Goal: Check status: Check status

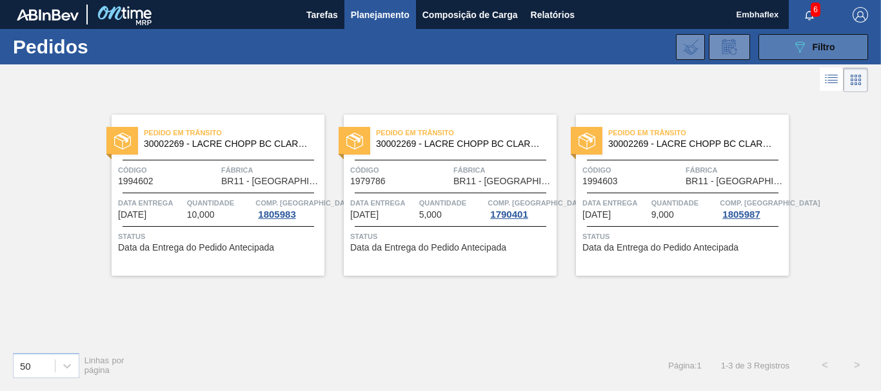
click at [798, 45] on icon "089F7B8B-B2A5-4AFE-B5C0-19BA573D28AC" at bounding box center [799, 46] width 15 height 15
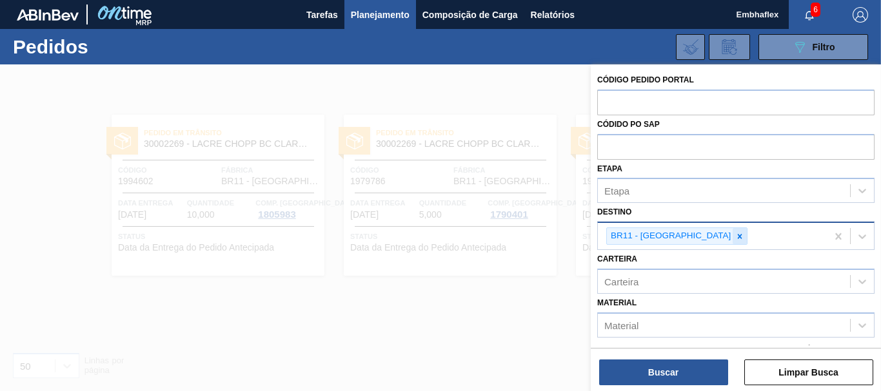
click at [735, 238] on icon at bounding box center [739, 236] width 9 height 9
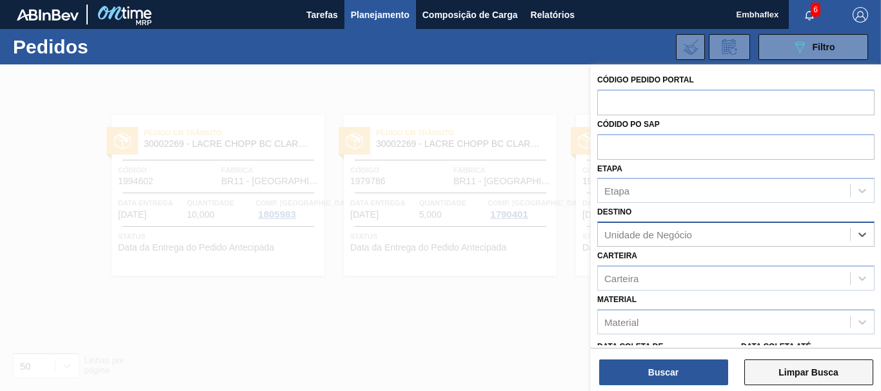
click at [807, 371] on button "Limpar Busca" at bounding box center [808, 373] width 129 height 26
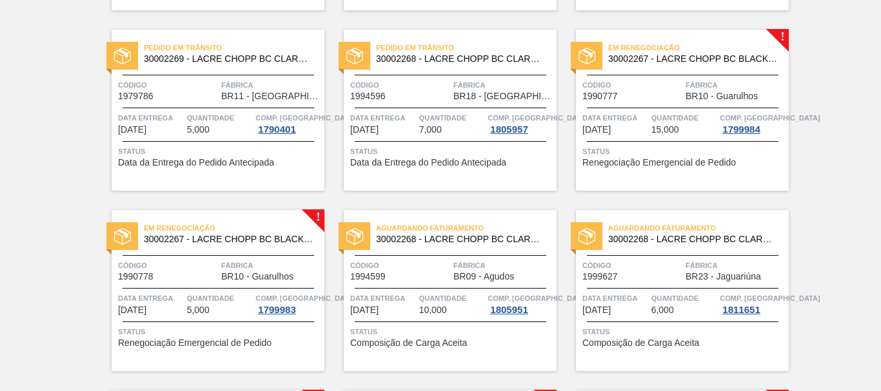
scroll to position [860, 0]
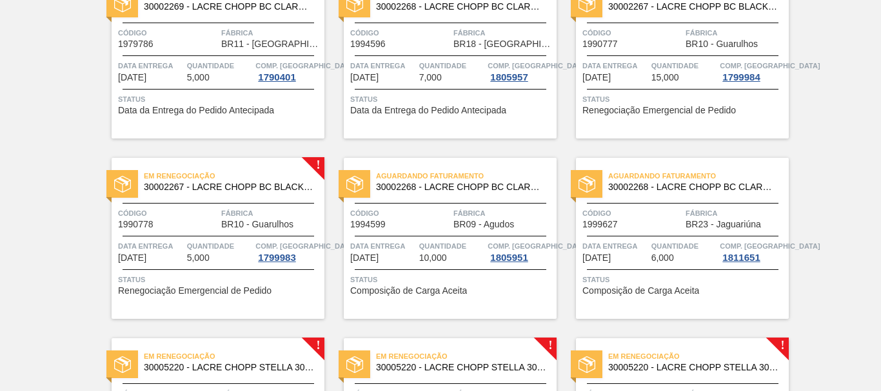
click at [731, 108] on span "Renegociação Emergencial de Pedido" at bounding box center [659, 111] width 154 height 10
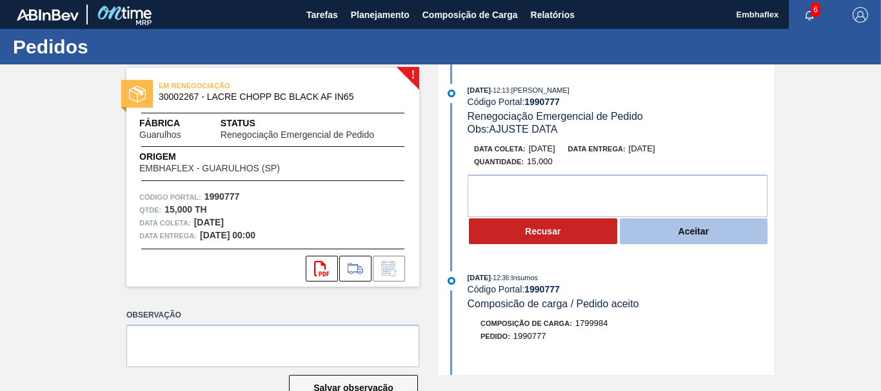
click at [709, 224] on button "Aceitar" at bounding box center [694, 232] width 148 height 26
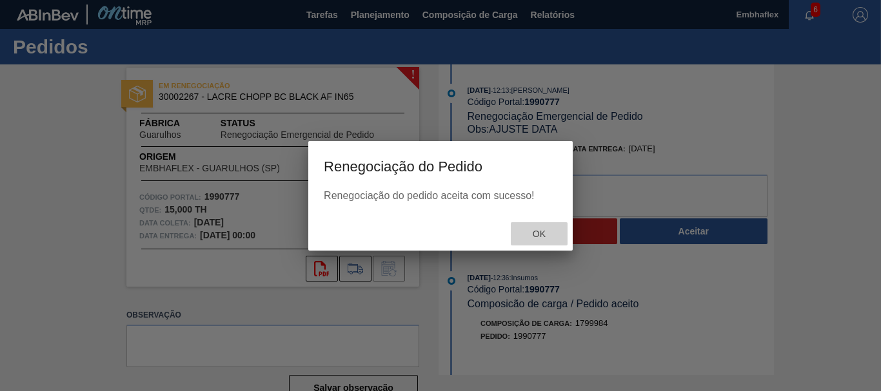
click at [542, 233] on span "Ok" at bounding box center [539, 234] width 34 height 10
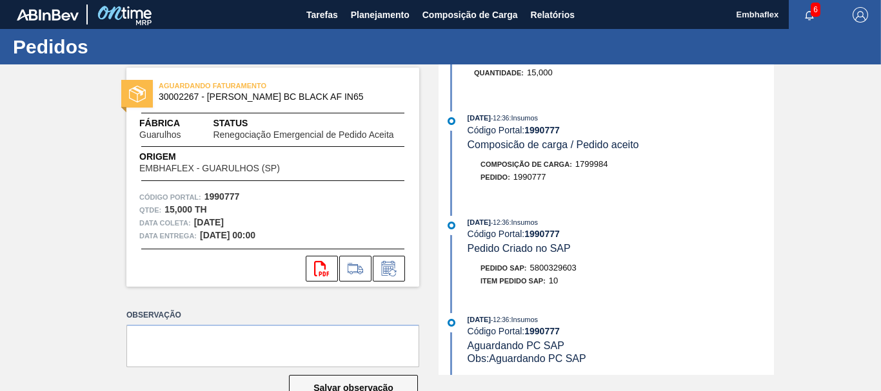
scroll to position [212, 0]
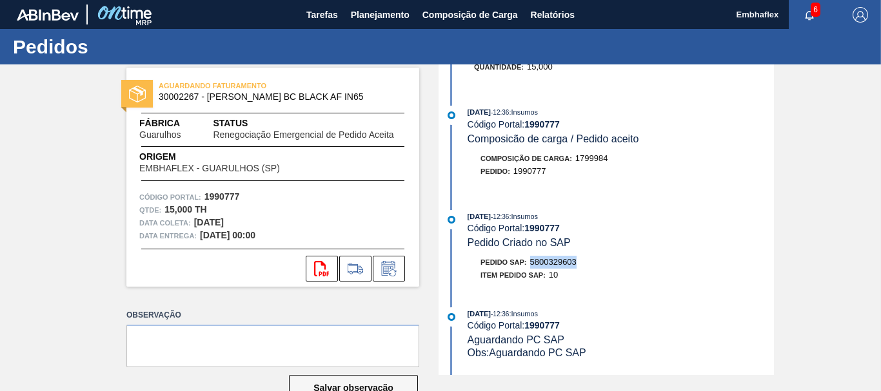
drag, startPoint x: 588, startPoint y: 262, endPoint x: 531, endPoint y: 262, distance: 56.8
click at [531, 262] on div "Pedido SAP: 5800329603" at bounding box center [621, 262] width 306 height 13
copy span "5800329603"
click at [598, 265] on div "Pedido SAP: 5800329603" at bounding box center [621, 262] width 306 height 13
drag, startPoint x: 591, startPoint y: 264, endPoint x: 532, endPoint y: 266, distance: 58.7
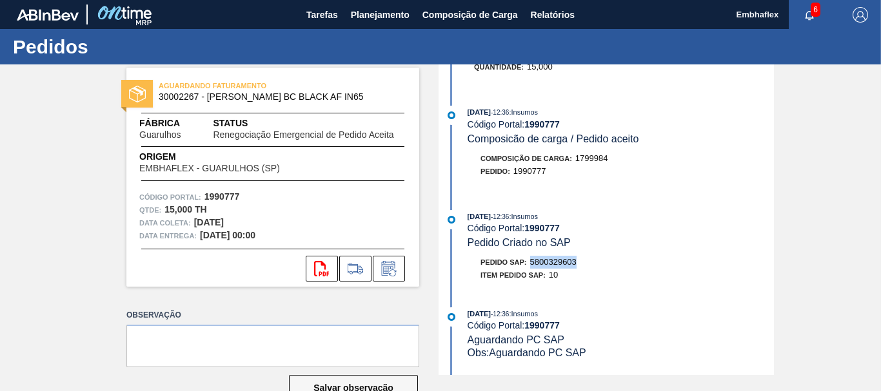
click at [532, 266] on div "Pedido SAP: 5800329603" at bounding box center [621, 262] width 306 height 13
copy span "5800329603"
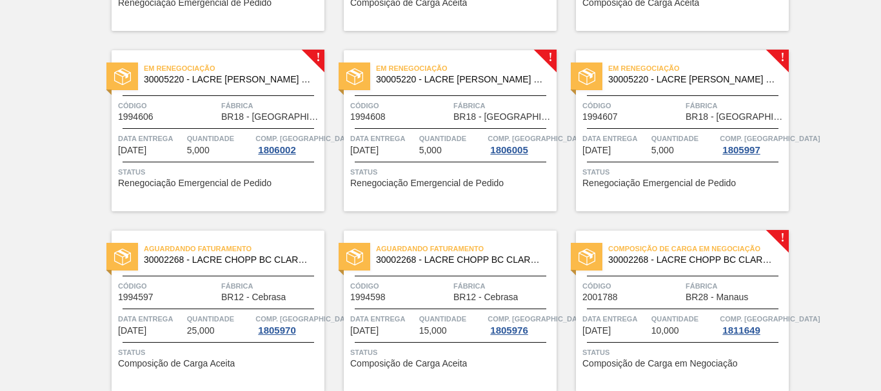
scroll to position [1187, 0]
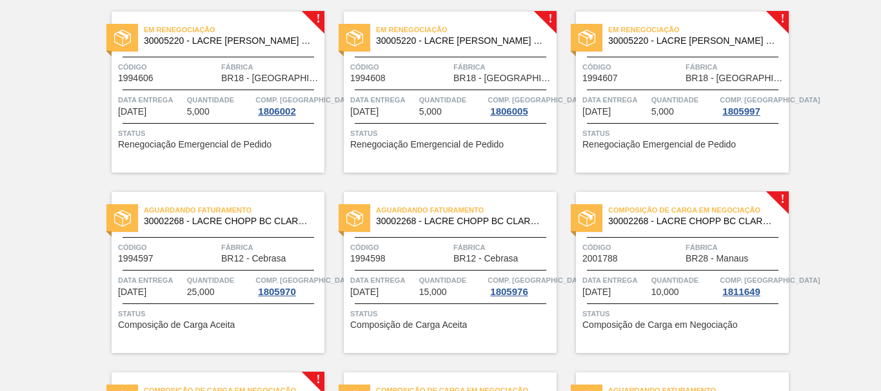
click at [270, 83] on div "Em renegociação 30005220 - LACRE CHOPP STELLA 30L IN65 Código 1994606 Fábrica B…" at bounding box center [218, 92] width 213 height 161
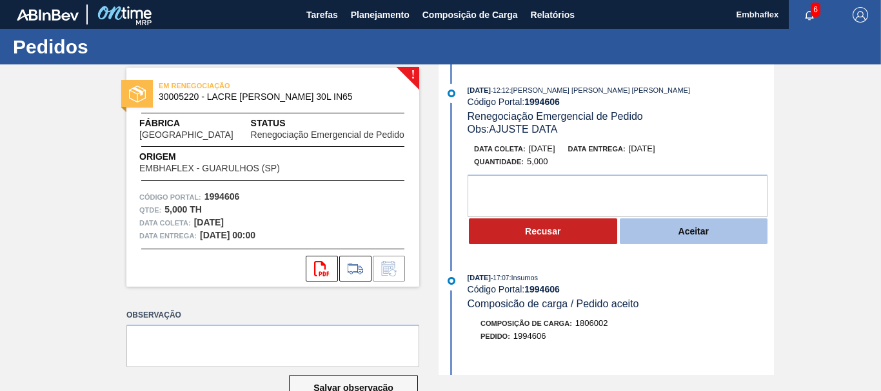
click at [679, 240] on button "Aceitar" at bounding box center [694, 232] width 148 height 26
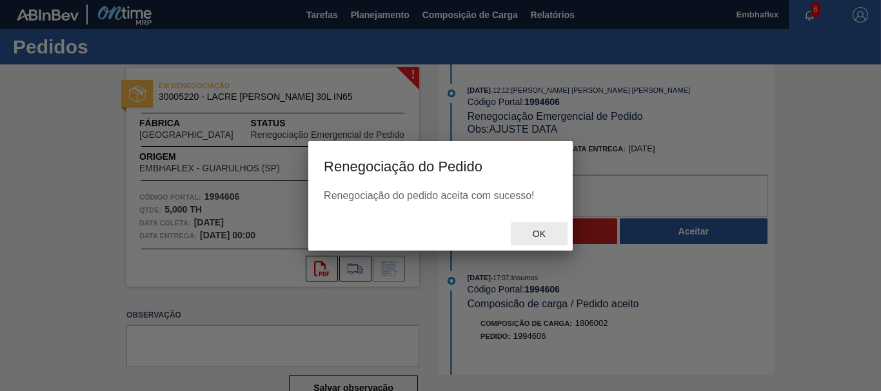
click at [549, 233] on span "Ok" at bounding box center [539, 234] width 34 height 10
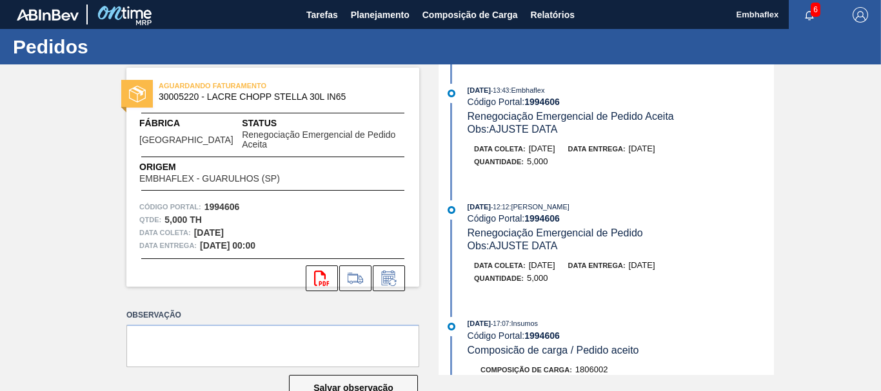
click at [768, 148] on div "Data coleta: [DATE] Data entrega: [DATE]" at bounding box center [627, 149] width 306 height 13
drag, startPoint x: 774, startPoint y: 155, endPoint x: 775, endPoint y: 189, distance: 34.2
click at [775, 189] on div "AGUARDANDO FATURAMENTO 30005220 - LACRE CHOPP STELLA 30L IN65 Fábrica [GEOGRAPH…" at bounding box center [440, 219] width 881 height 311
click at [732, 231] on div "[DATE] 12:12 : [PERSON_NAME] Código Portal: 1994606 Renegociação Emergencial de…" at bounding box center [621, 227] width 306 height 52
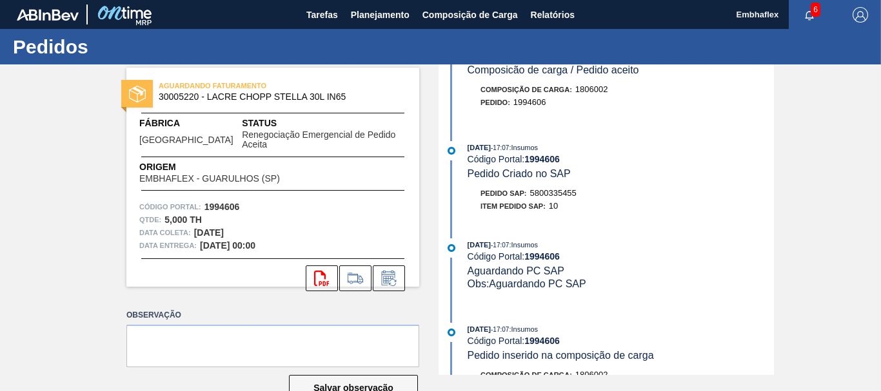
scroll to position [310, 0]
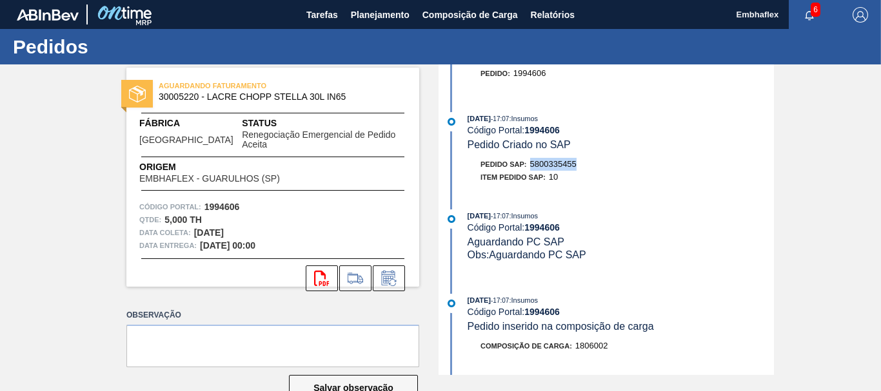
drag, startPoint x: 593, startPoint y: 161, endPoint x: 531, endPoint y: 162, distance: 61.3
click at [531, 162] on div "Pedido SAP: 5800335455" at bounding box center [621, 164] width 306 height 13
copy span "5800335455"
click at [389, 24] on button "Planejamento" at bounding box center [380, 14] width 72 height 29
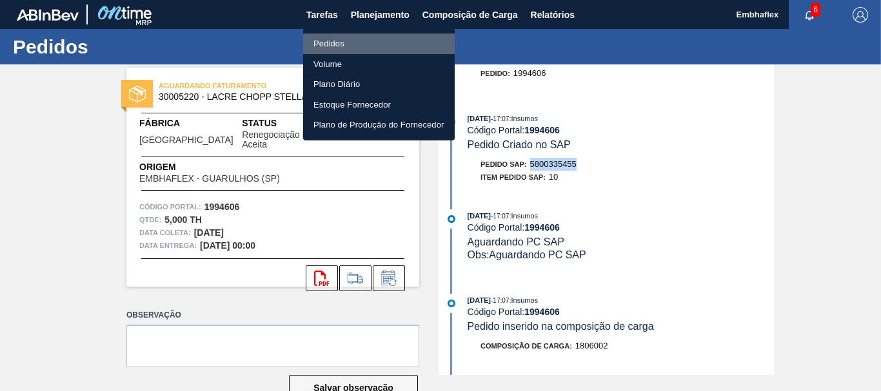
click at [362, 43] on li "Pedidos" at bounding box center [379, 44] width 152 height 21
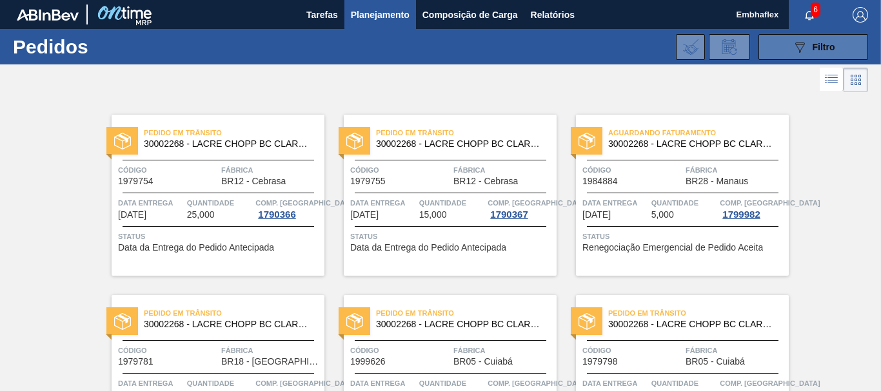
click at [801, 40] on icon "089F7B8B-B2A5-4AFE-B5C0-19BA573D28AC" at bounding box center [799, 46] width 15 height 15
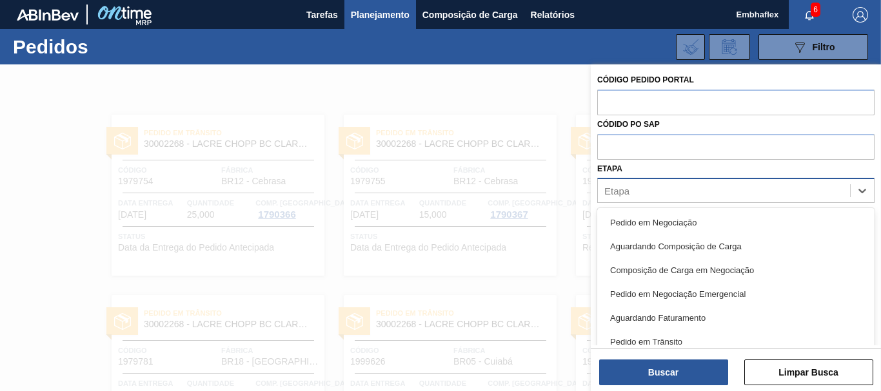
scroll to position [15, 0]
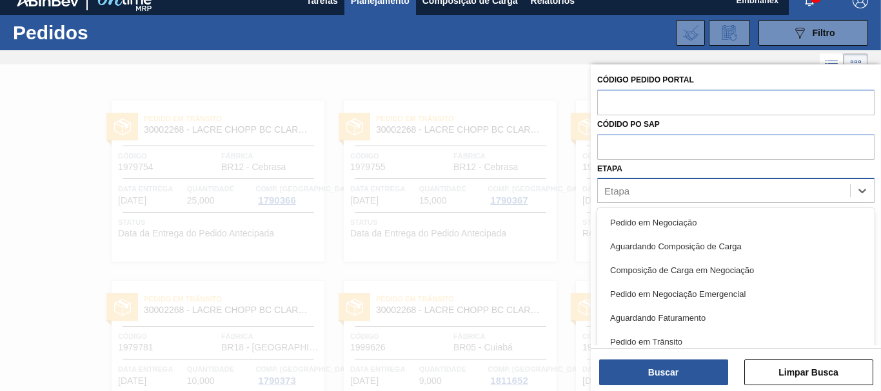
click at [666, 189] on div "Etapa" at bounding box center [724, 191] width 252 height 19
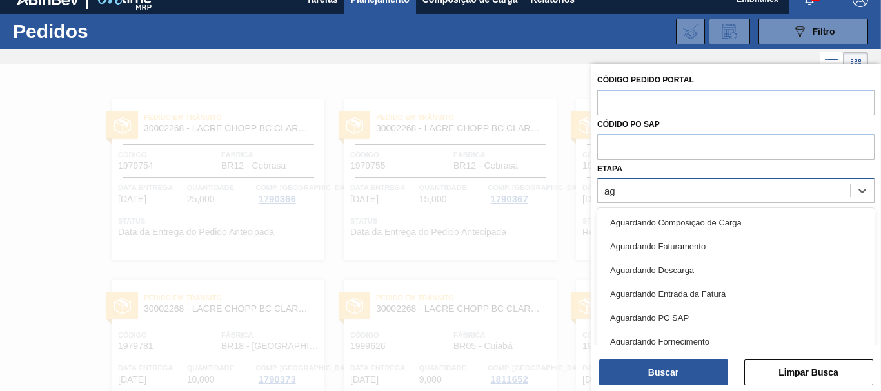
type input "a"
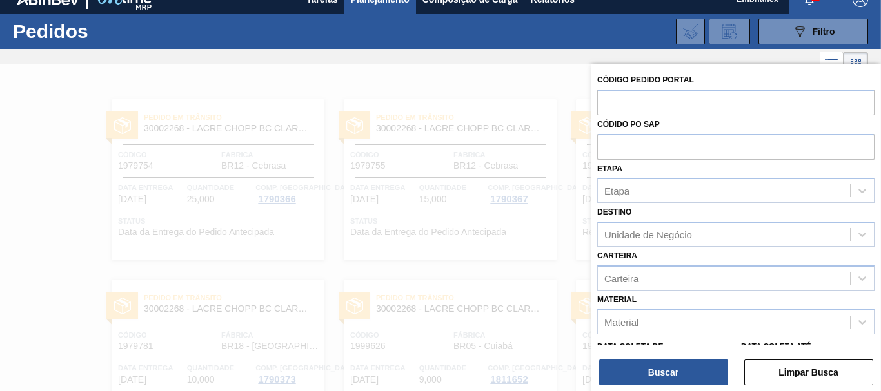
click at [699, 173] on div "Etapa Etapa" at bounding box center [735, 182] width 277 height 44
click at [661, 231] on div "Unidade de Negócio" at bounding box center [648, 235] width 88 height 11
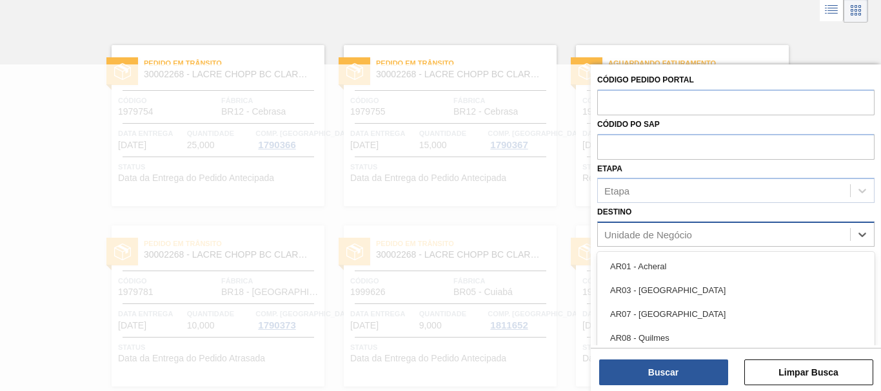
scroll to position [75, 0]
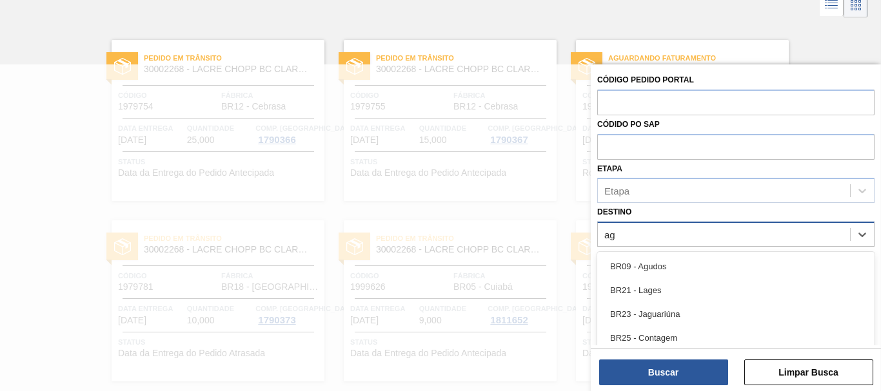
type input "agu"
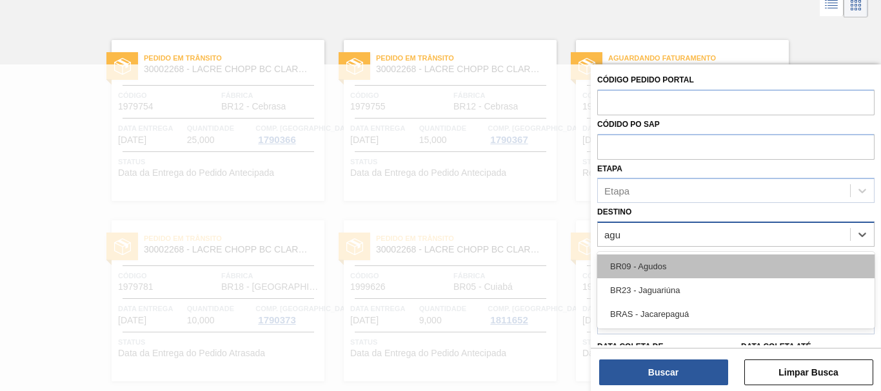
click at [655, 268] on div "BR09 - Agudos" at bounding box center [735, 267] width 277 height 24
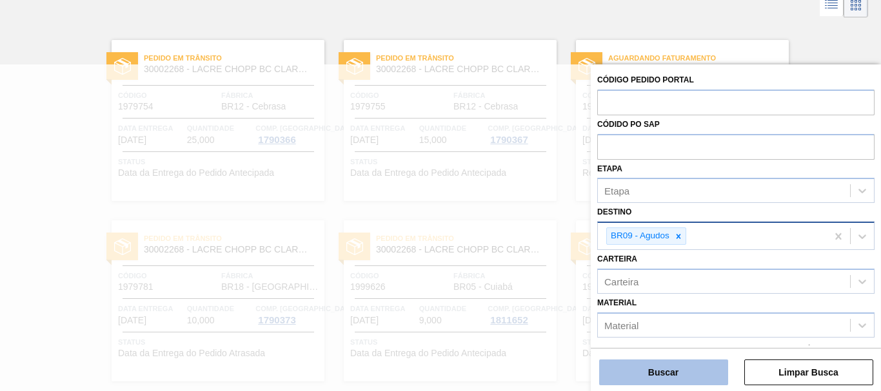
click at [683, 373] on button "Buscar" at bounding box center [663, 373] width 129 height 26
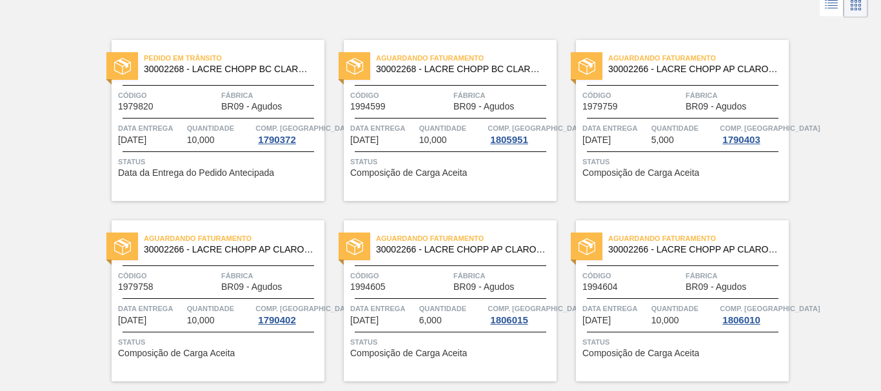
click at [698, 183] on div "Aguardando Faturamento 30002266 - LACRE CHOPP AP CLARO AF IN65 Código 1979759 F…" at bounding box center [682, 120] width 213 height 161
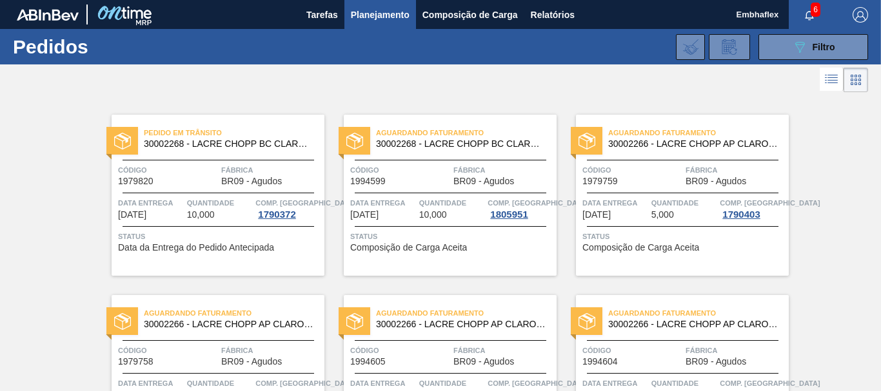
click at [259, 348] on span "Fábrica" at bounding box center [271, 350] width 100 height 13
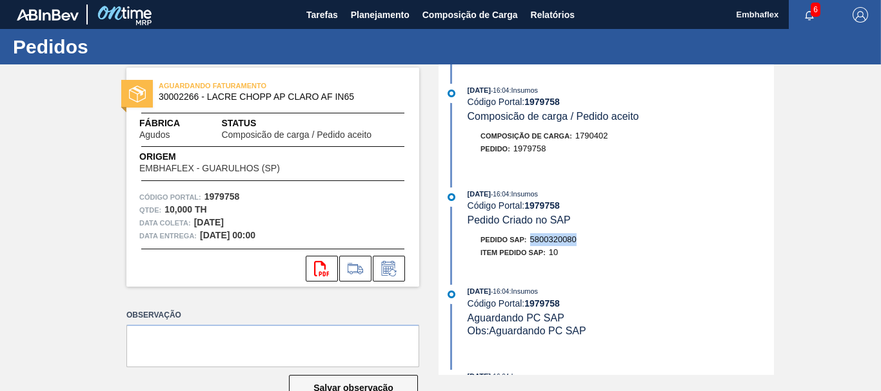
drag, startPoint x: 585, startPoint y: 243, endPoint x: 531, endPoint y: 239, distance: 54.3
click at [531, 239] on div "Pedido SAP: 5800320080" at bounding box center [621, 239] width 306 height 13
copy span "5800320080"
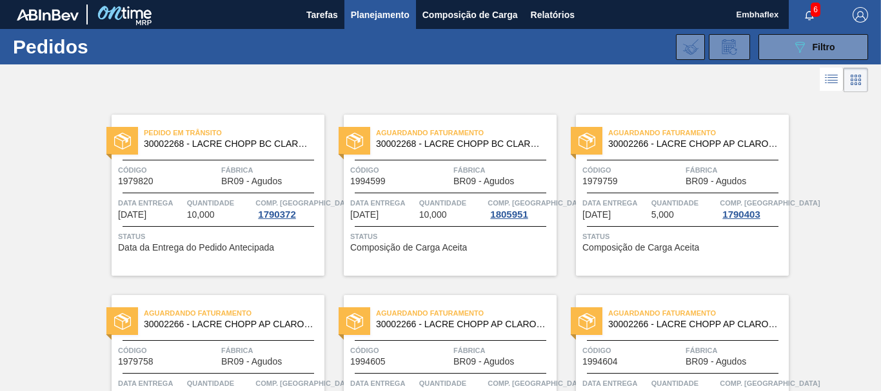
click at [241, 342] on div "Aguardando Faturamento 30002266 - LACRE CHOPP AP CLARO AF IN65 Código 1979758 F…" at bounding box center [218, 375] width 213 height 161
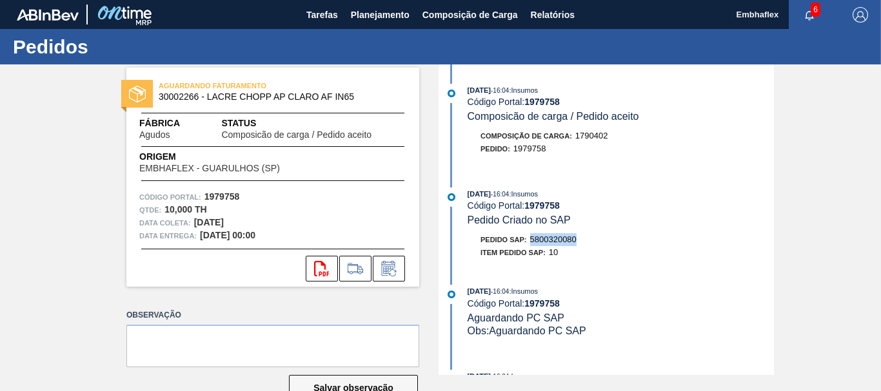
drag, startPoint x: 606, startPoint y: 235, endPoint x: 530, endPoint y: 236, distance: 76.1
click at [530, 236] on div "Pedido SAP: 5800320080" at bounding box center [621, 239] width 306 height 13
copy span "5800320080"
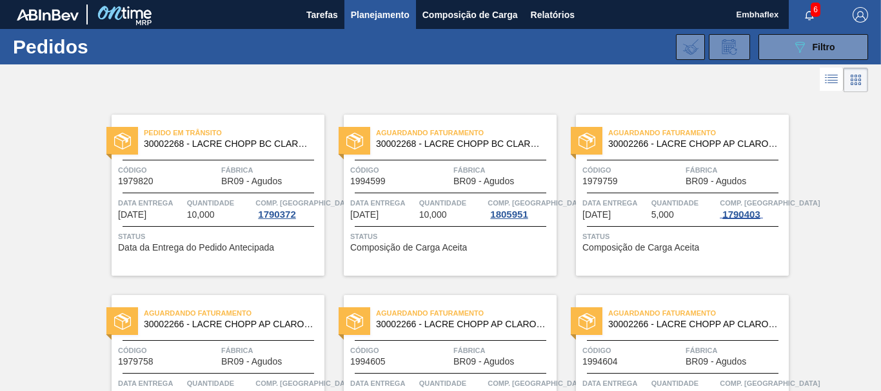
click at [725, 210] on div "1790403" at bounding box center [741, 215] width 43 height 10
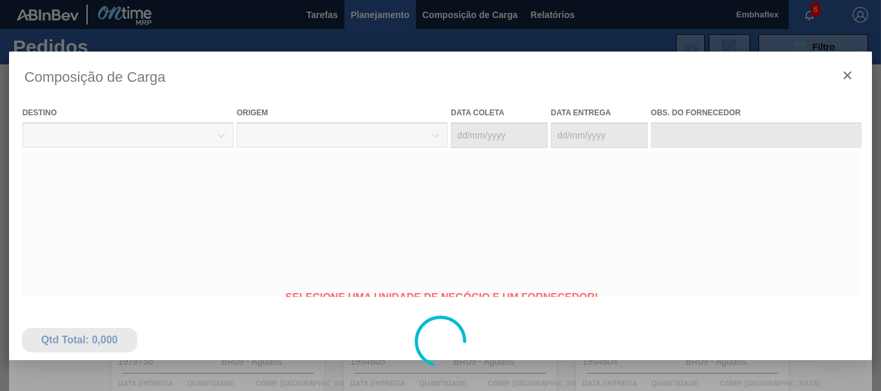
type coleta "07/09/2025"
type entrega "[DATE]"
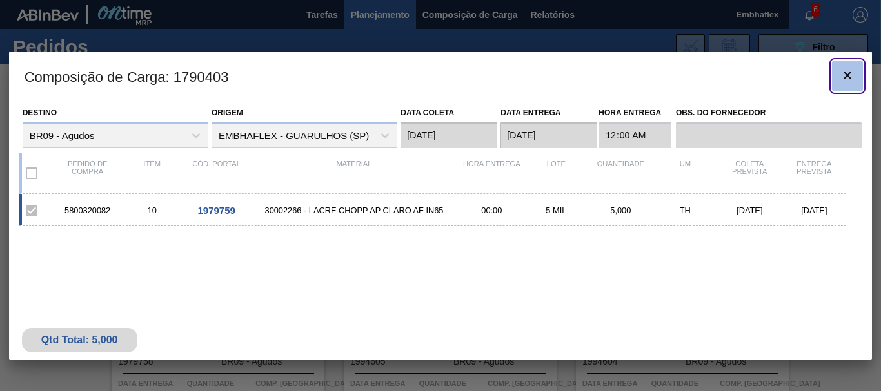
click at [849, 75] on icon "botão de ícone" at bounding box center [847, 75] width 15 height 15
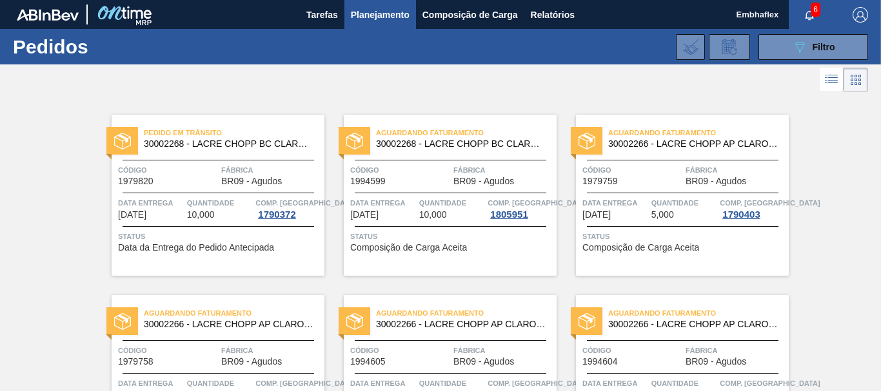
click at [648, 219] on div "Data entrega 15/09/2025 Quantidade 5,000 Comp. Carga 1790403" at bounding box center [682, 208] width 213 height 23
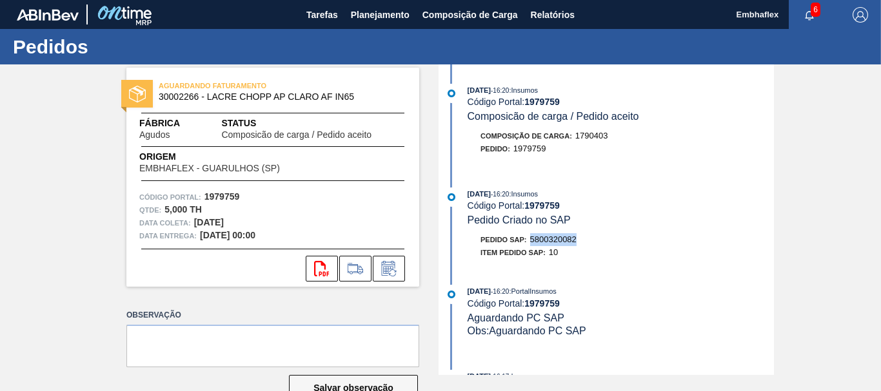
drag, startPoint x: 599, startPoint y: 235, endPoint x: 532, endPoint y: 241, distance: 66.7
click at [532, 241] on div "Pedido SAP: 5800320082" at bounding box center [621, 239] width 306 height 13
copy span "5800320082"
click at [400, 14] on span "Planejamento" at bounding box center [380, 14] width 59 height 15
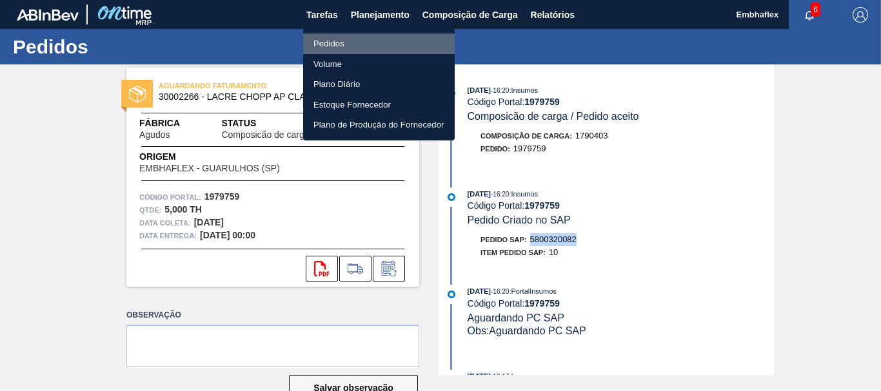
click at [359, 43] on li "Pedidos" at bounding box center [379, 44] width 152 height 21
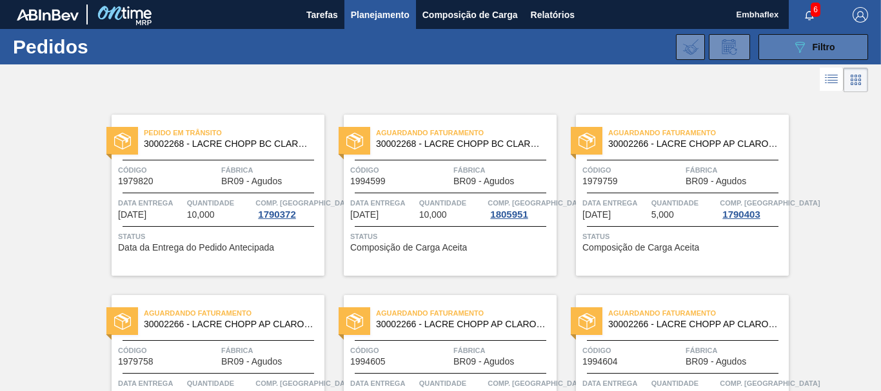
click at [806, 45] on div "089F7B8B-B2A5-4AFE-B5C0-19BA573D28AC Filtro" at bounding box center [813, 46] width 43 height 15
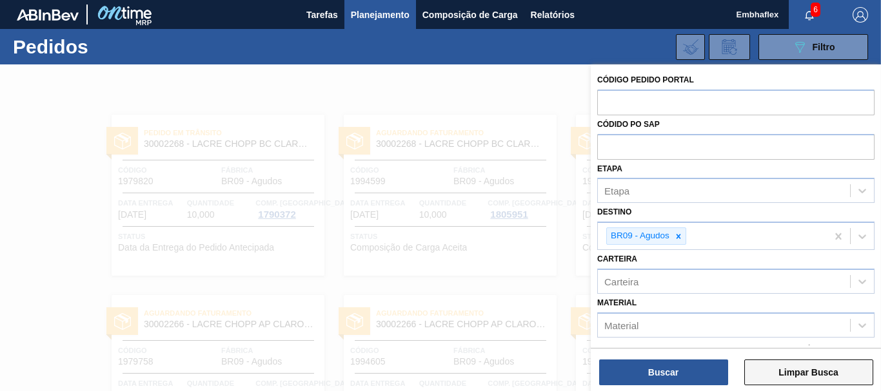
click at [787, 377] on button "Limpar Busca" at bounding box center [808, 373] width 129 height 26
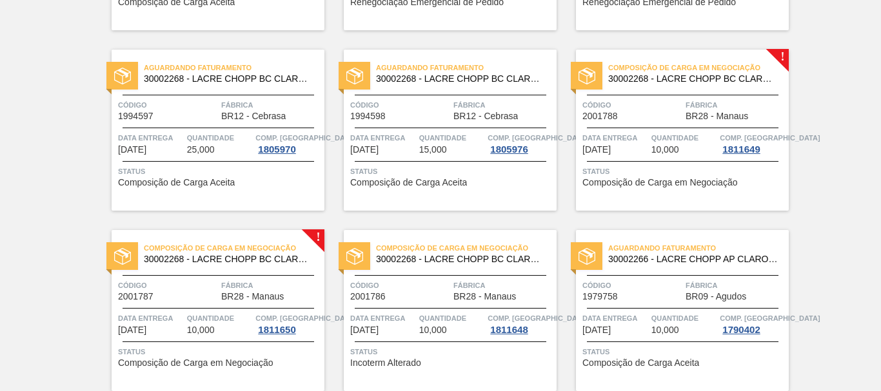
scroll to position [1338, 0]
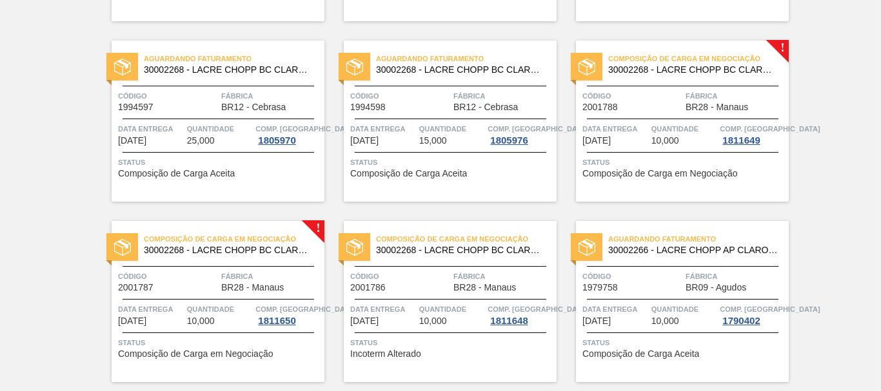
click at [686, 164] on span "Status" at bounding box center [683, 162] width 203 height 13
